Goal: Task Accomplishment & Management: Manage account settings

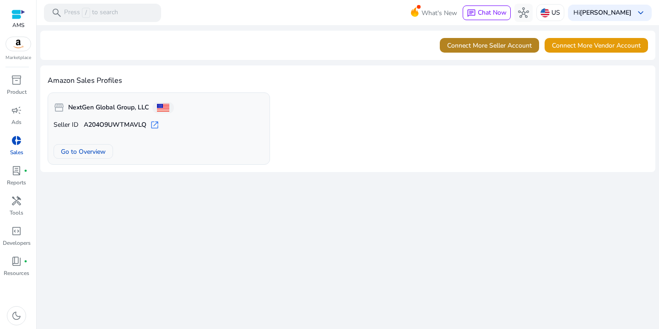
click at [482, 48] on span "Connect More Seller Account" at bounding box center [489, 46] width 85 height 10
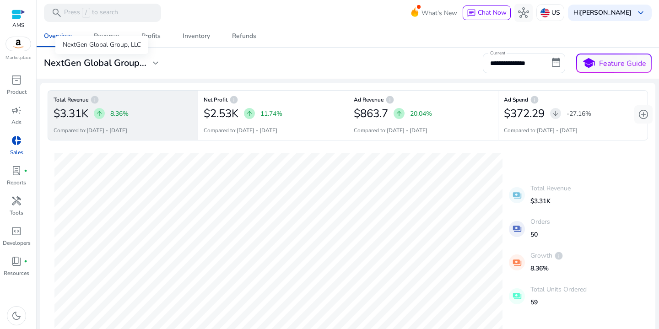
click at [154, 64] on span "expand_more" at bounding box center [155, 63] width 11 height 11
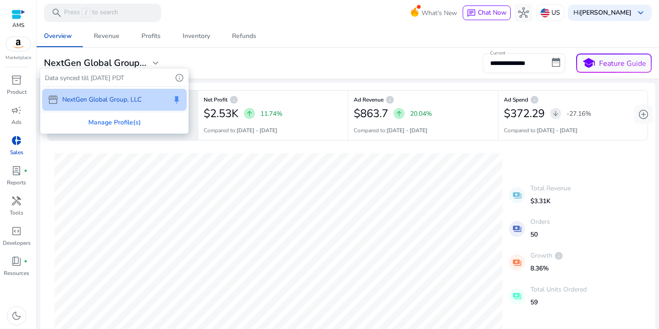
click at [310, 65] on div at bounding box center [329, 164] width 659 height 329
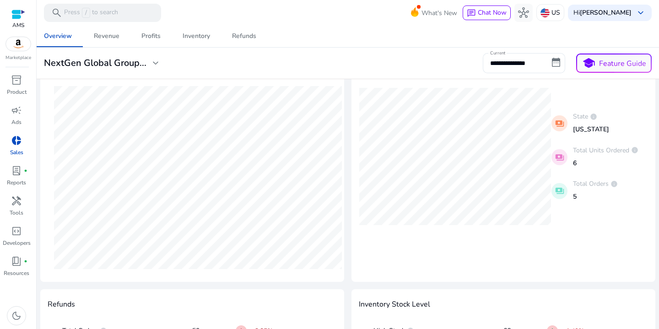
scroll to position [448, 0]
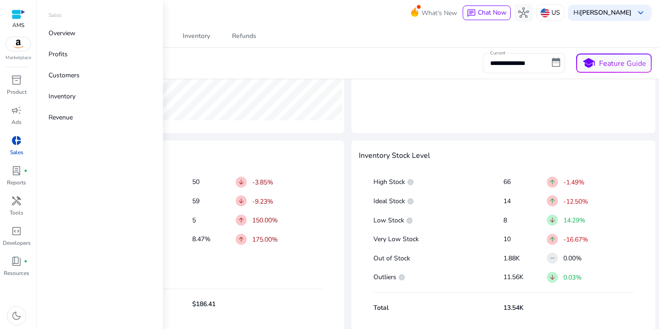
click at [19, 142] on span "donut_small" at bounding box center [16, 140] width 11 height 11
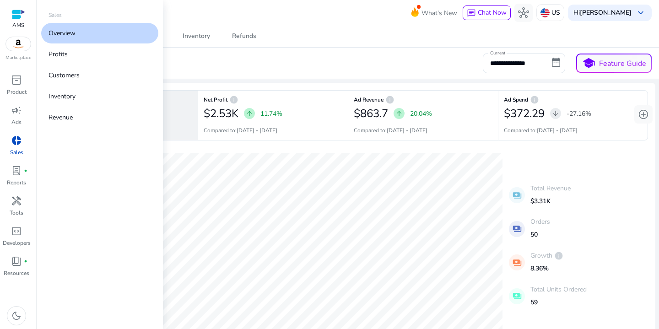
scroll to position [0, 0]
click at [19, 143] on span "donut_small" at bounding box center [16, 140] width 11 height 11
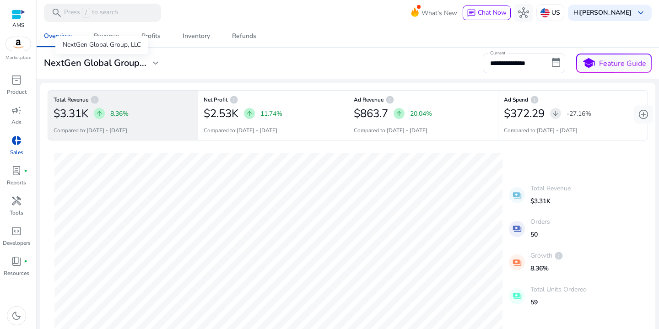
click at [133, 63] on h3 "NextGen Global Group..." at bounding box center [95, 63] width 102 height 11
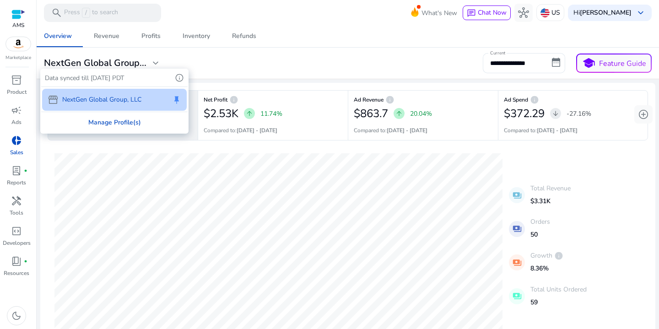
click at [121, 123] on div "Manage Profile(s)" at bounding box center [114, 122] width 146 height 21
